Goal: Check status: Check status

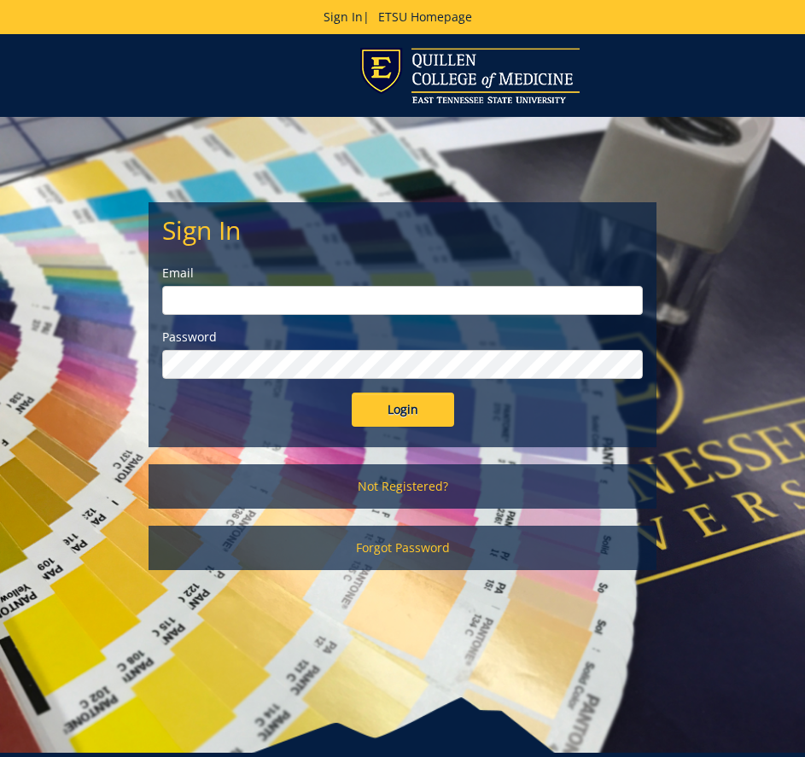
type input "[EMAIL_ADDRESS][DOMAIN_NAME]"
click at [429, 410] on input "Login" at bounding box center [403, 410] width 102 height 34
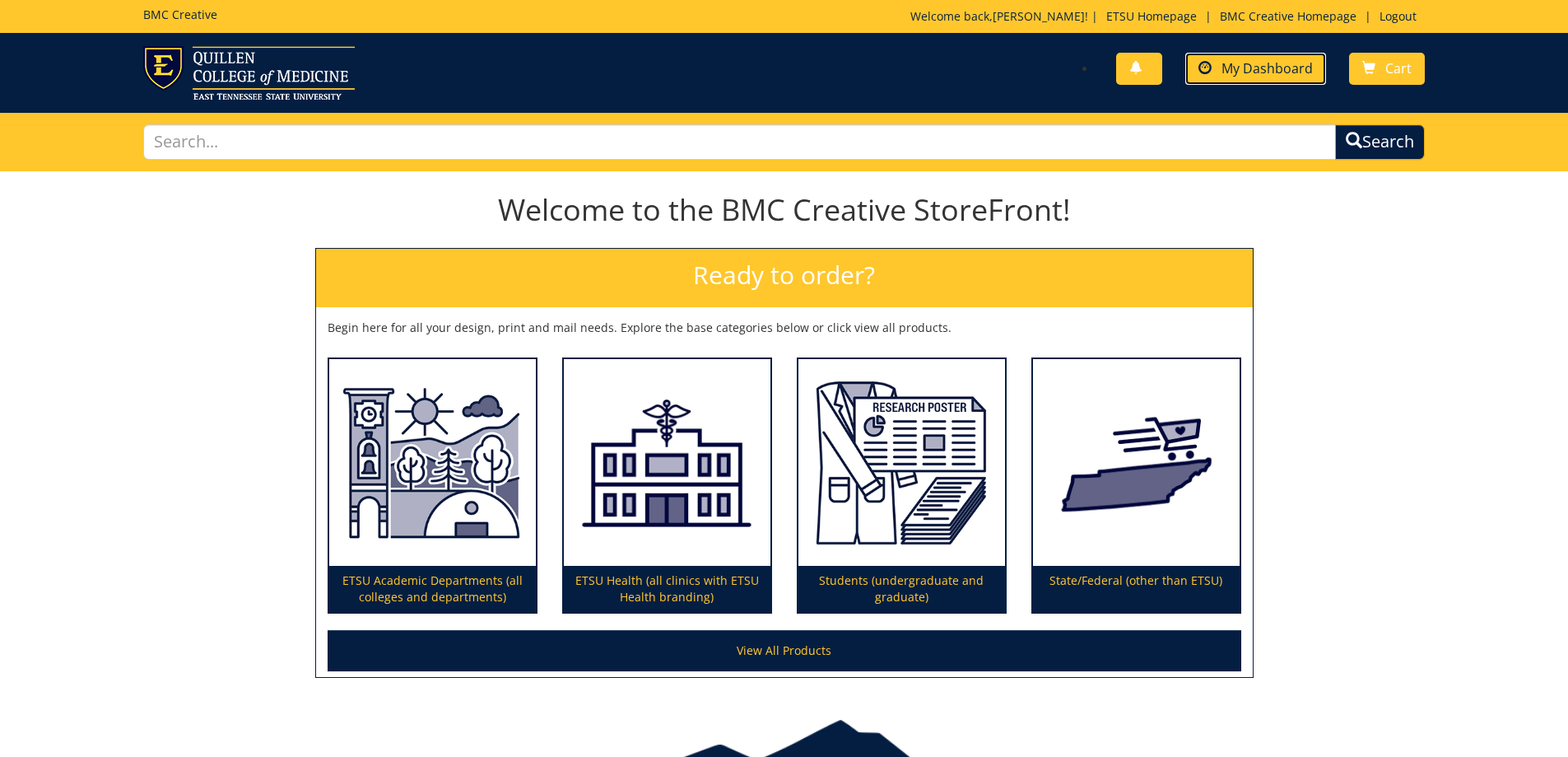
click at [775, 63] on span "My Dashboard" at bounding box center [1266, 68] width 92 height 18
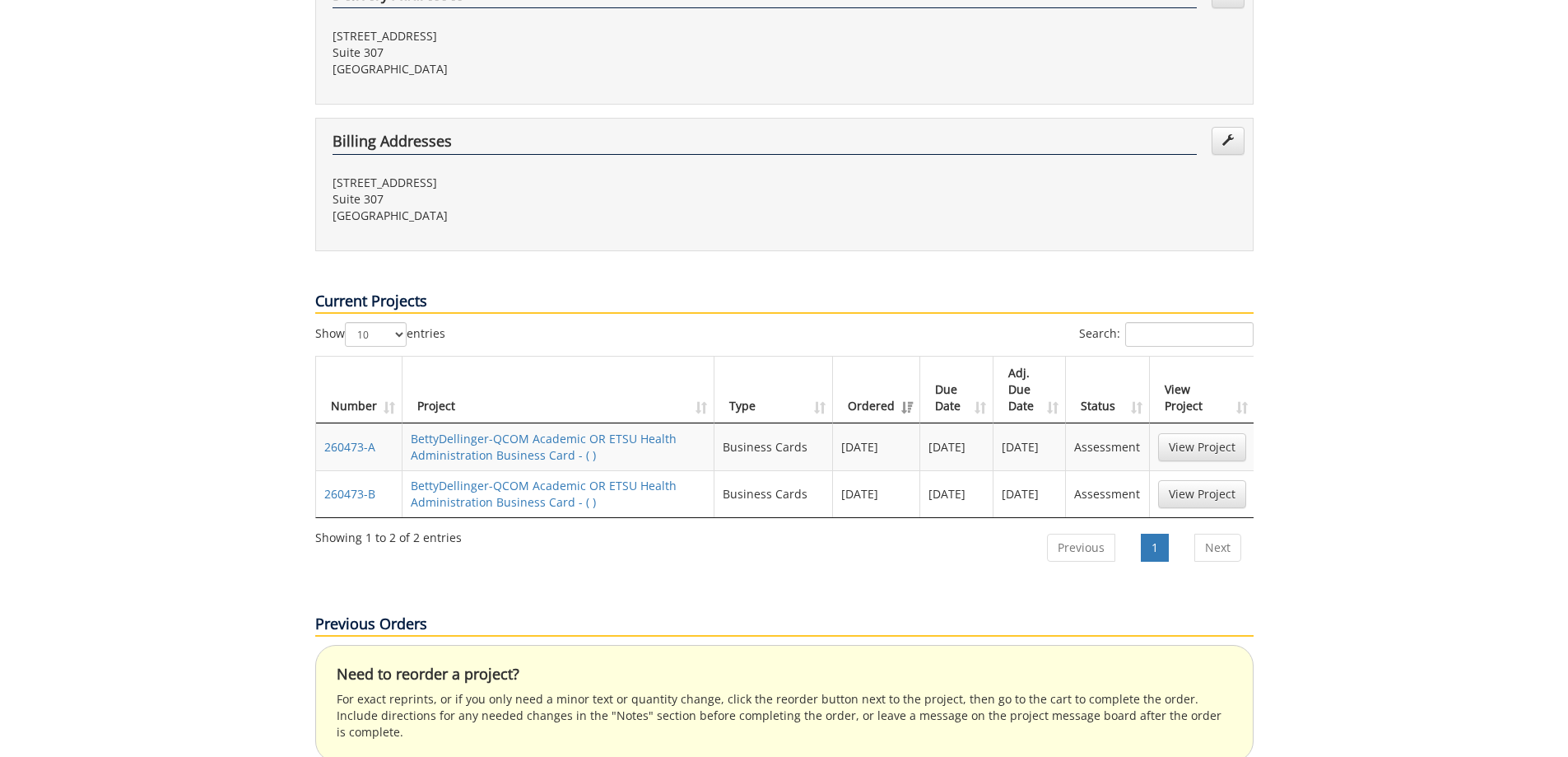
scroll to position [412, 0]
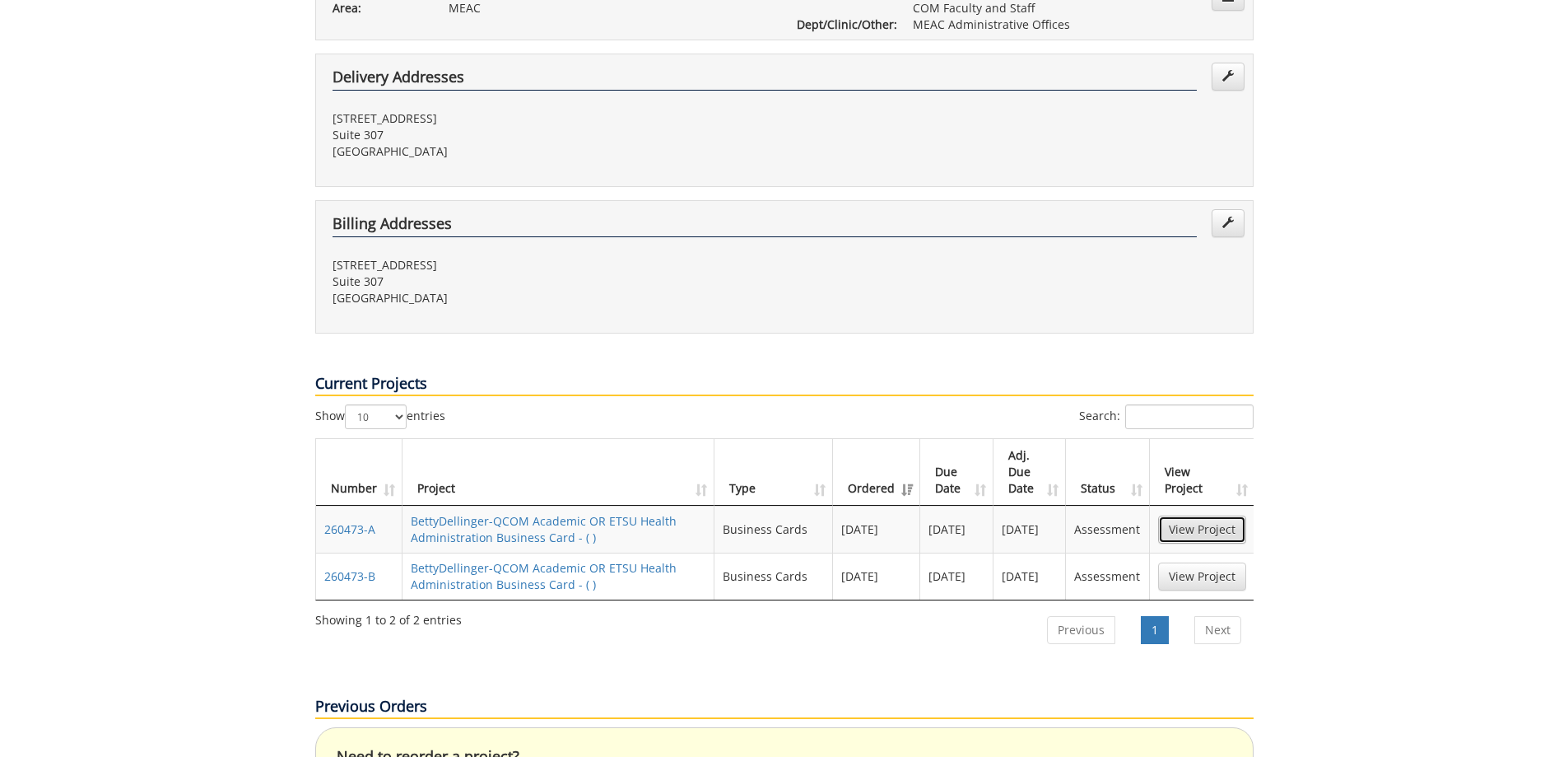
click at [1191, 516] on link "View Project" at bounding box center [1201, 529] width 88 height 28
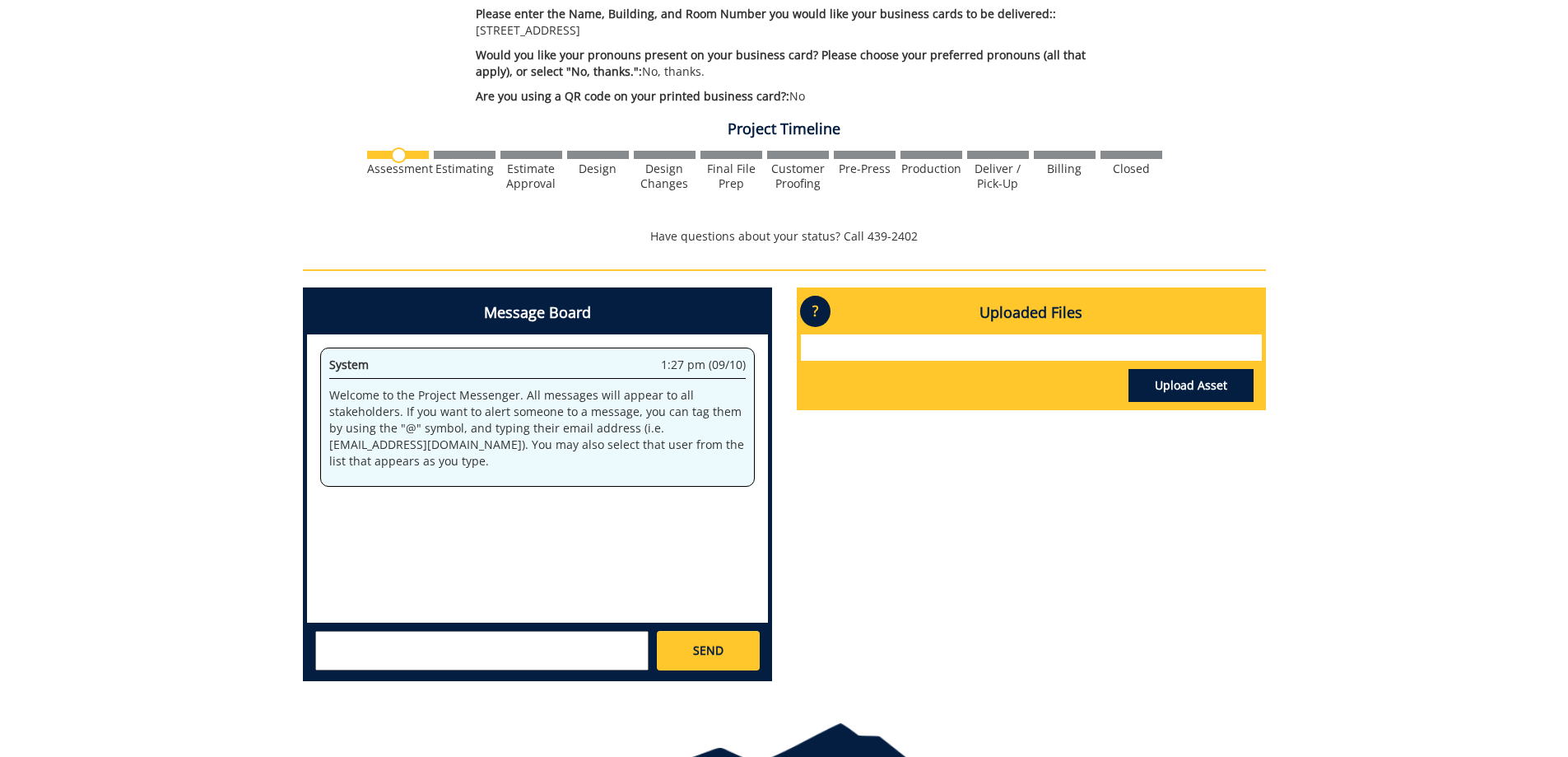
scroll to position [921, 0]
